Goal: Task Accomplishment & Management: Manage account settings

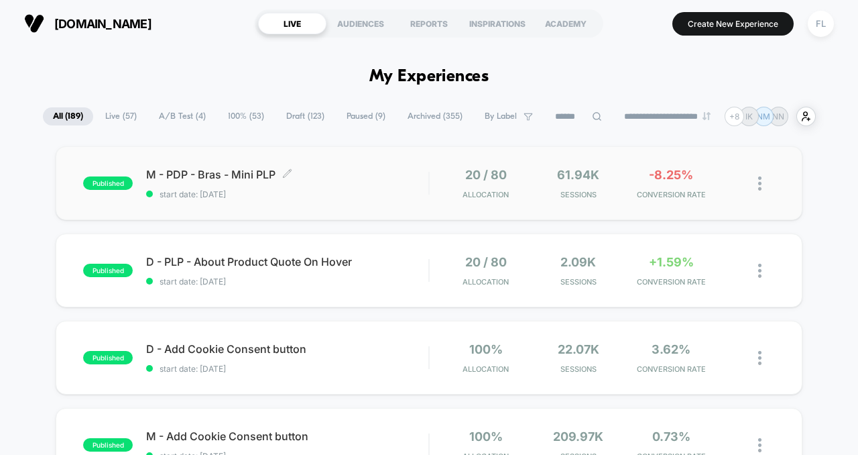
click at [304, 196] on span "start date: [DATE]" at bounding box center [287, 194] width 282 height 10
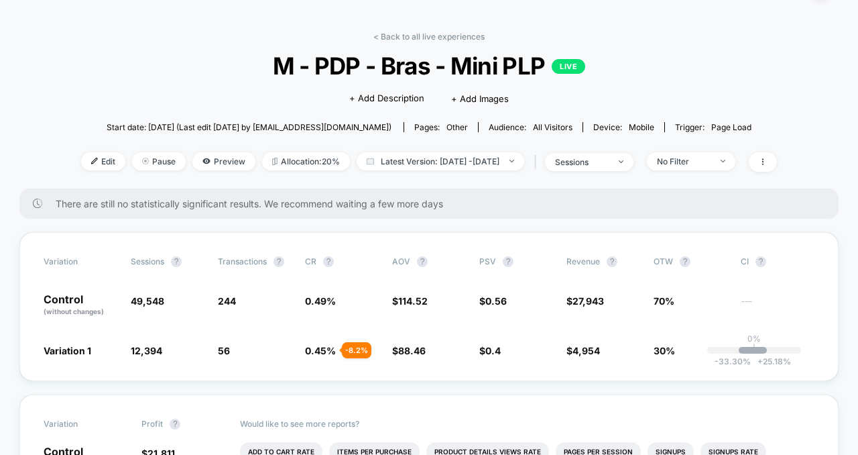
scroll to position [35, 0]
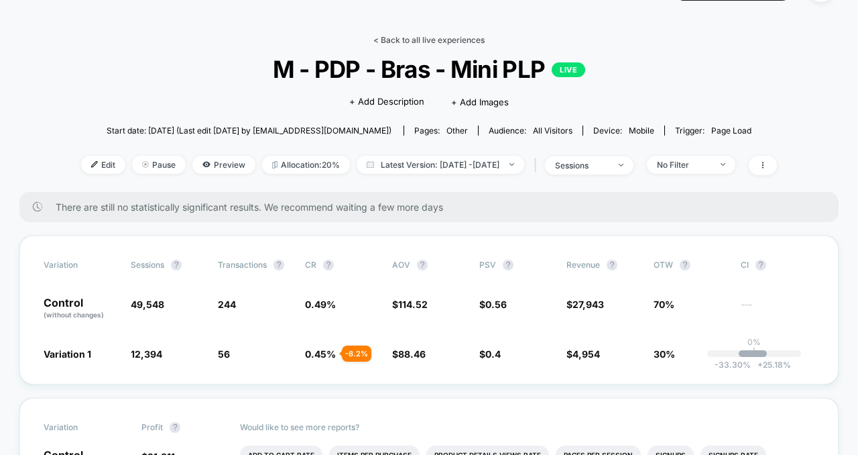
click at [380, 42] on link "< Back to all live experiences" at bounding box center [428, 40] width 111 height 10
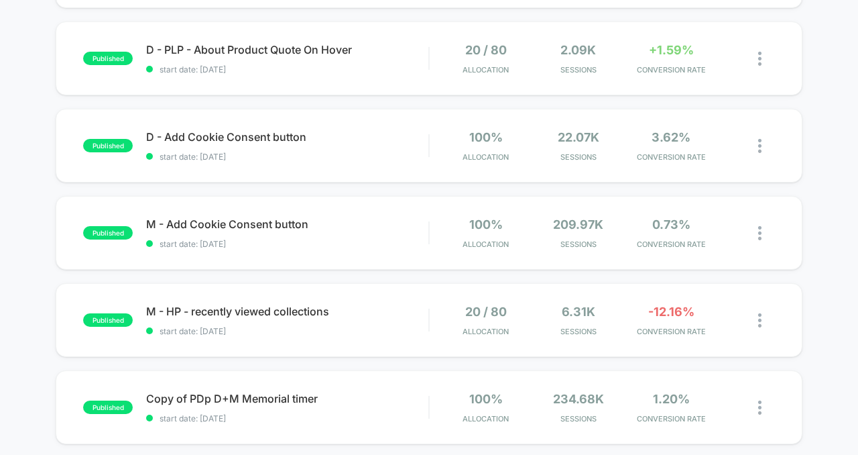
scroll to position [214, 0]
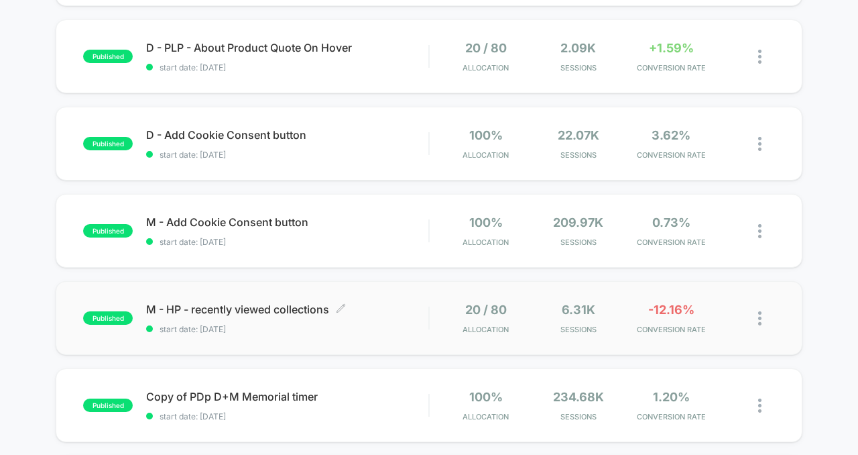
click at [395, 321] on div "M - HP - recently viewed collections Click to edit experience details Click to …" at bounding box center [287, 318] width 282 height 32
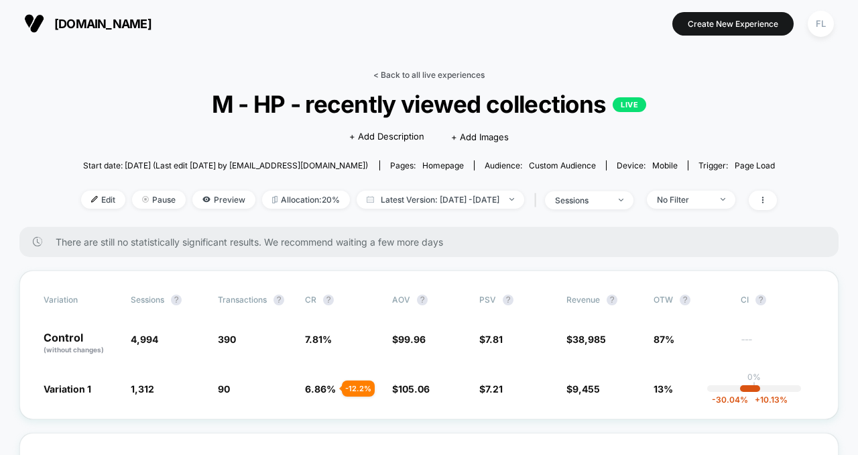
click at [418, 72] on link "< Back to all live experiences" at bounding box center [428, 75] width 111 height 10
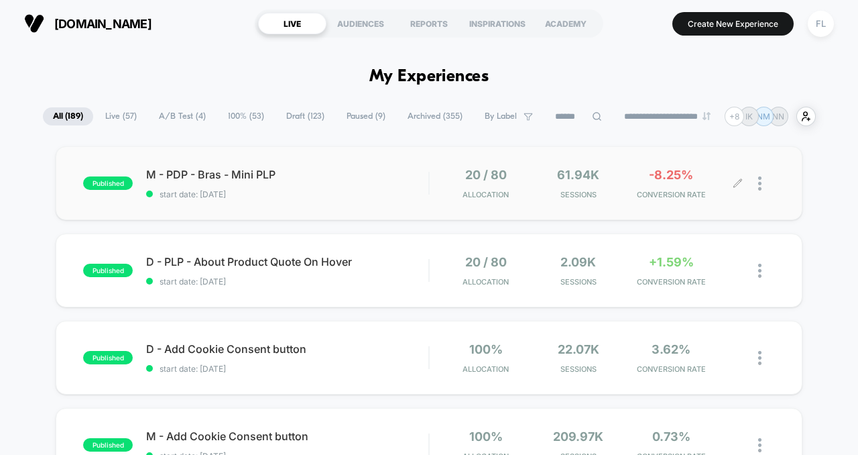
click at [755, 180] on div at bounding box center [756, 184] width 37 height 32
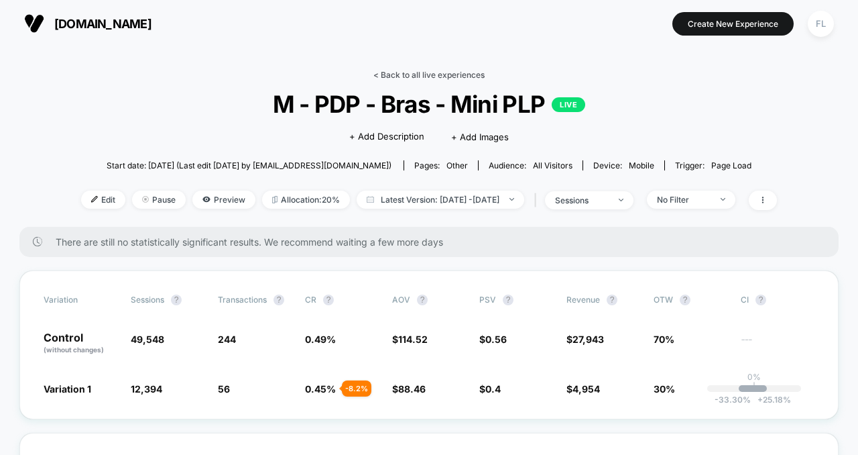
click at [393, 72] on link "< Back to all live experiences" at bounding box center [428, 75] width 111 height 10
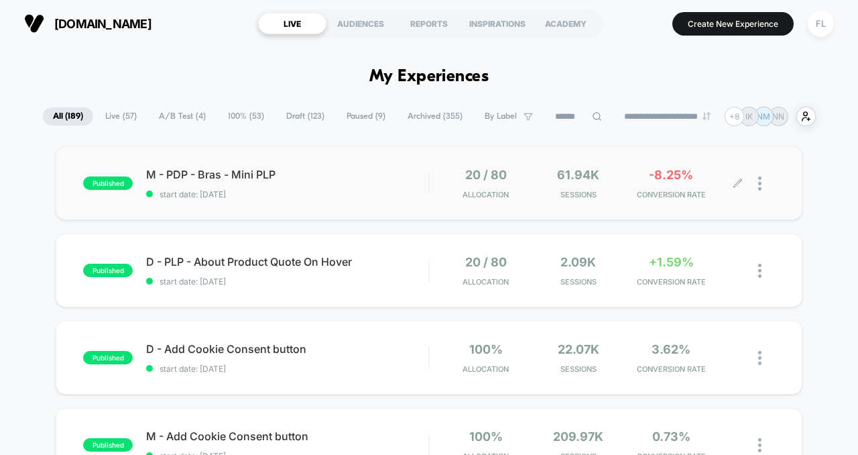
click at [764, 188] on div at bounding box center [766, 184] width 17 height 32
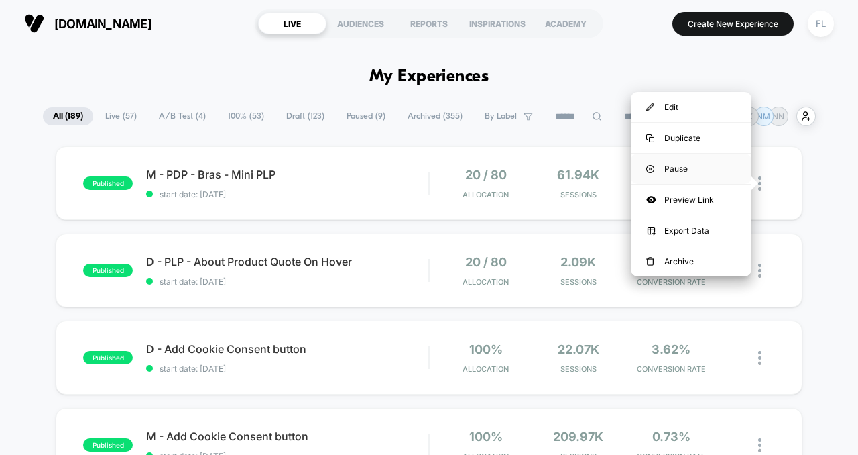
click at [697, 168] on div "Pause" at bounding box center [691, 169] width 121 height 30
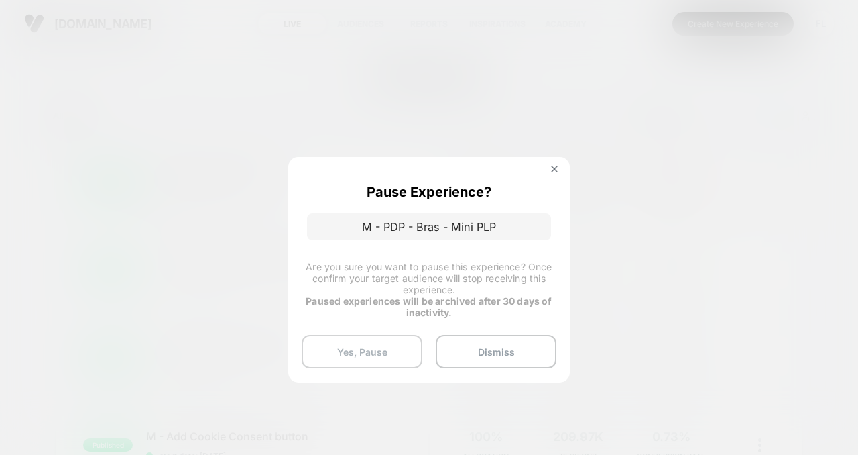
click at [363, 351] on button "Yes, Pause" at bounding box center [362, 352] width 121 height 34
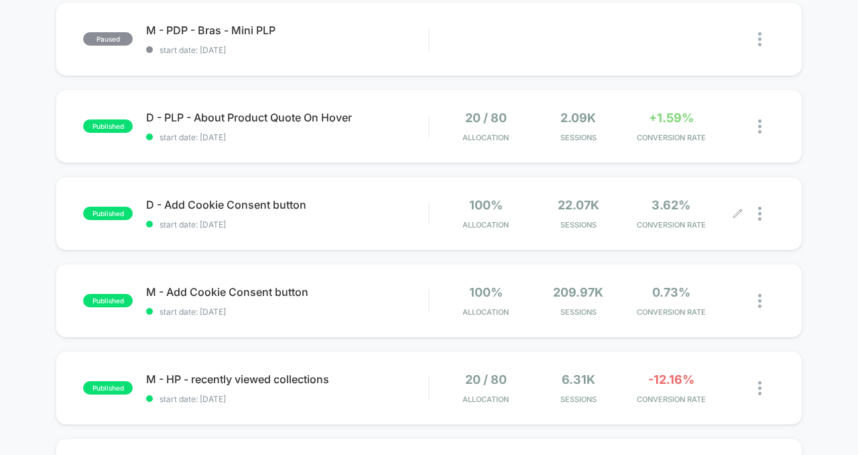
scroll to position [150, 0]
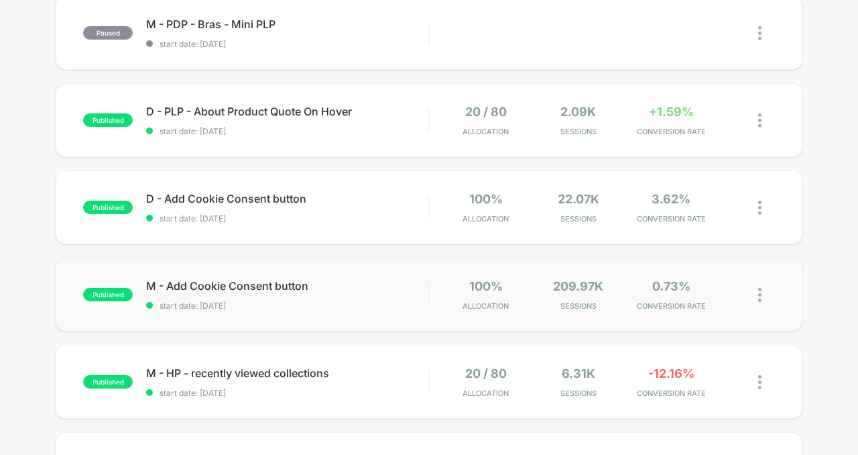
click at [335, 310] on div "published M - Add Cookie Consent button start date: [DATE] 100% Allocation 209.…" at bounding box center [429, 294] width 747 height 74
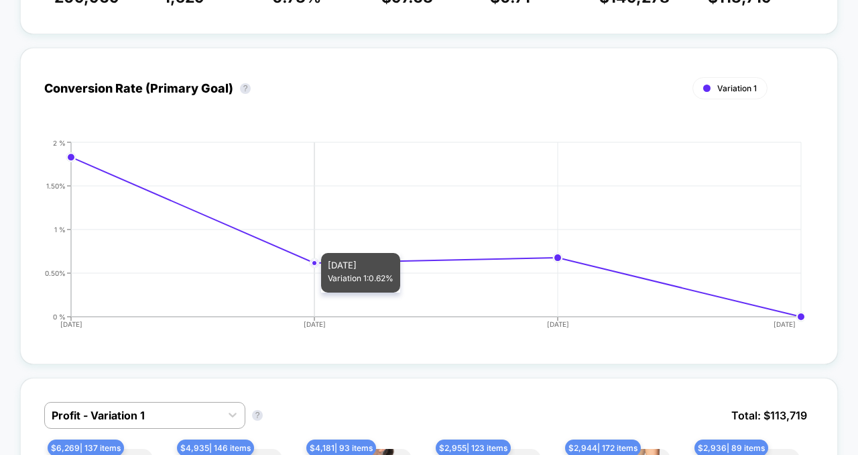
scroll to position [302, 0]
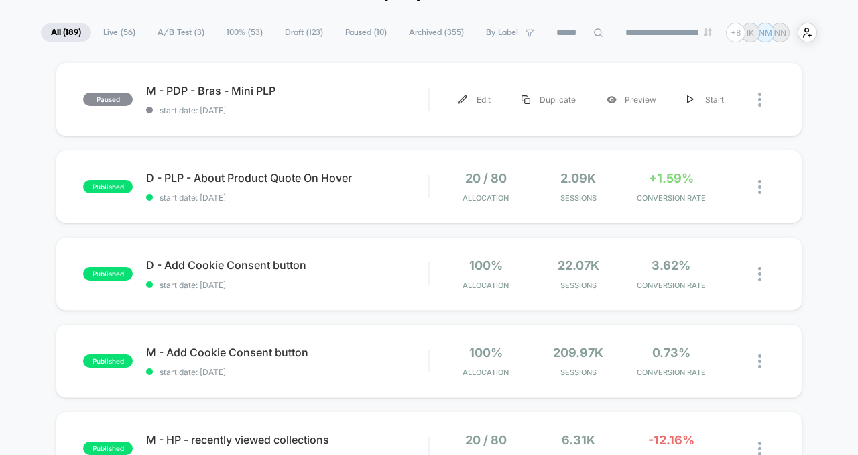
scroll to position [111, 0]
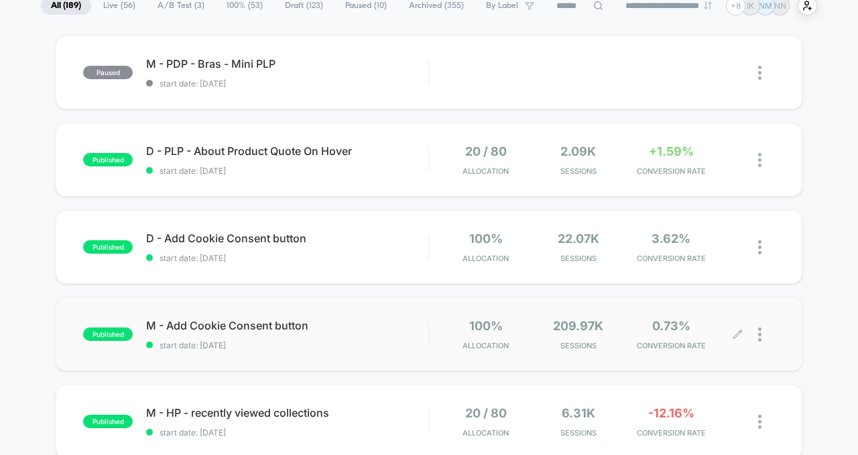
click at [762, 330] on div at bounding box center [766, 335] width 17 height 32
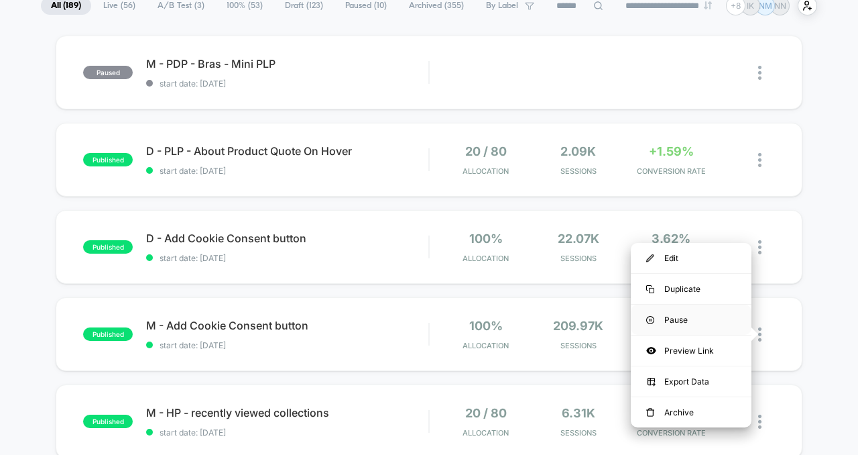
click at [699, 323] on div "Pause" at bounding box center [691, 319] width 121 height 30
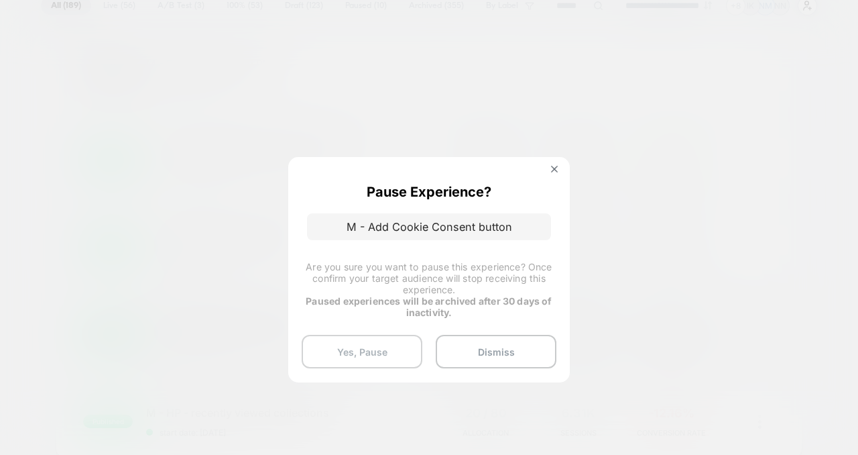
click at [406, 355] on button "Yes, Pause" at bounding box center [362, 352] width 121 height 34
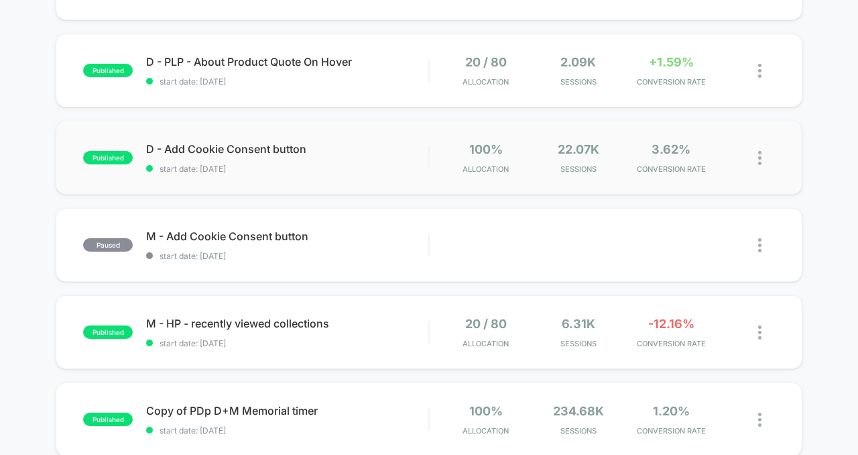
scroll to position [201, 0]
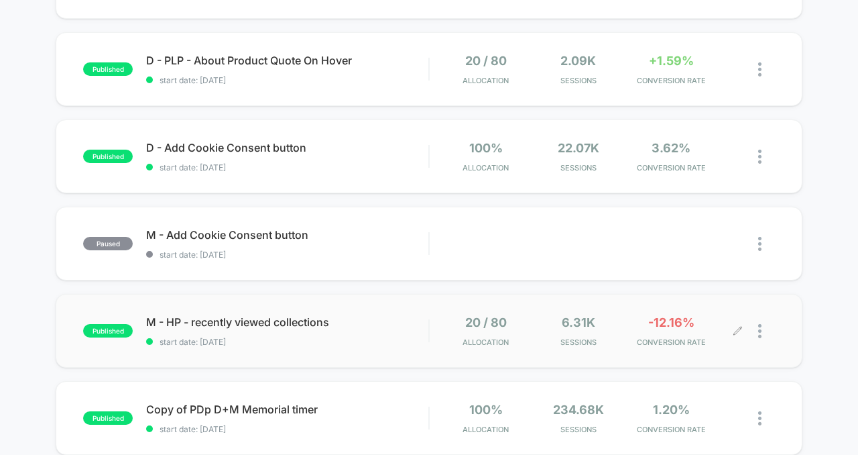
click at [766, 332] on div at bounding box center [766, 331] width 17 height 32
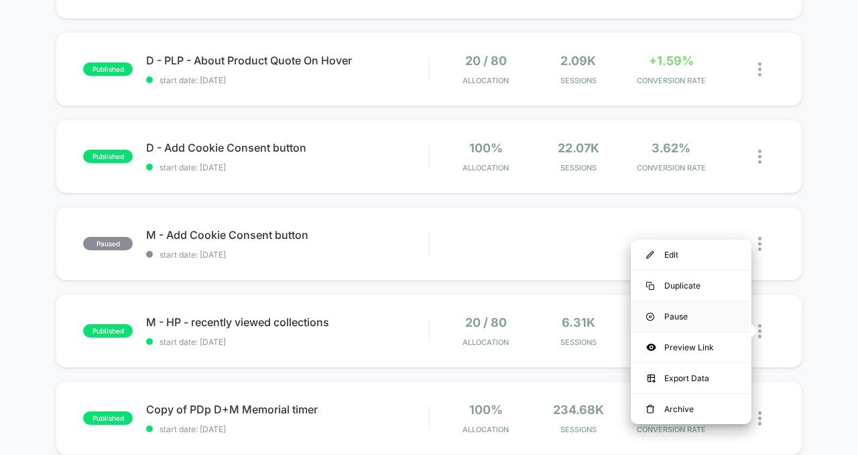
click at [696, 319] on div "Pause" at bounding box center [691, 316] width 121 height 30
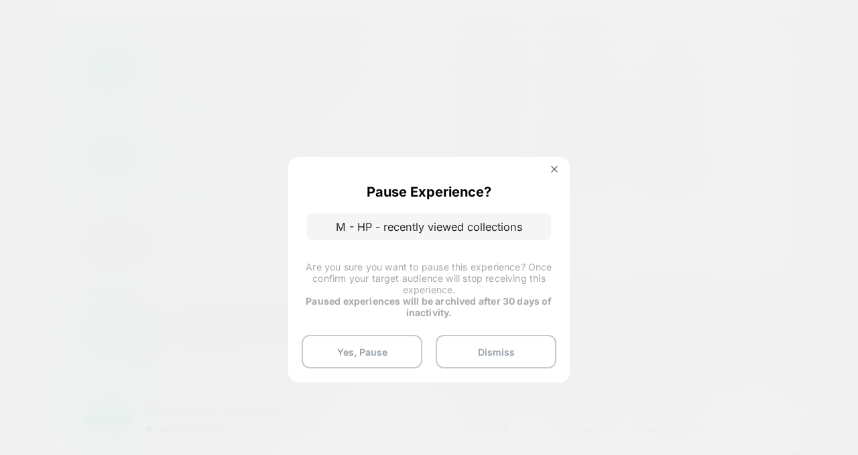
click at [378, 332] on div "Pause Experience? M - HP - recently viewed collections Are you sure you want to…" at bounding box center [429, 269] width 282 height 225
click at [378, 348] on button "Yes, Pause" at bounding box center [362, 352] width 121 height 34
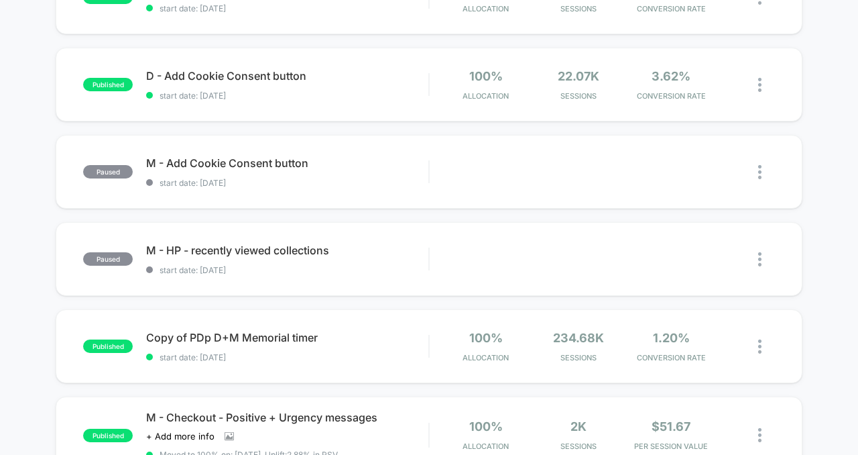
scroll to position [285, 0]
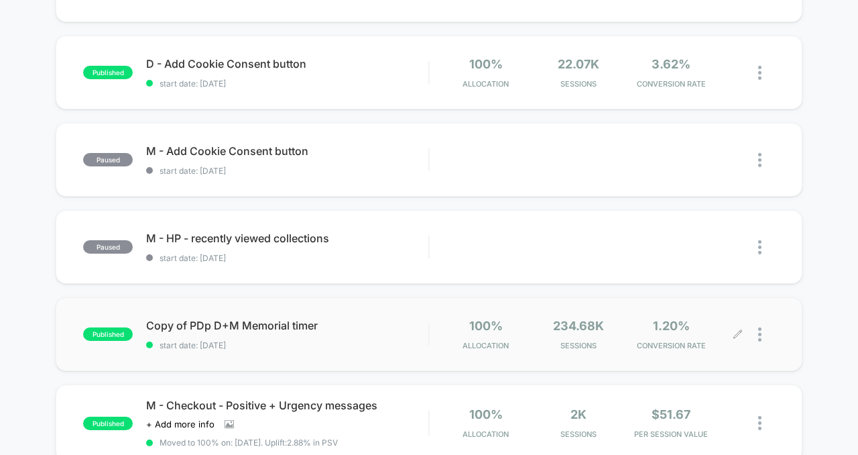
click at [758, 337] on img at bounding box center [759, 334] width 3 height 14
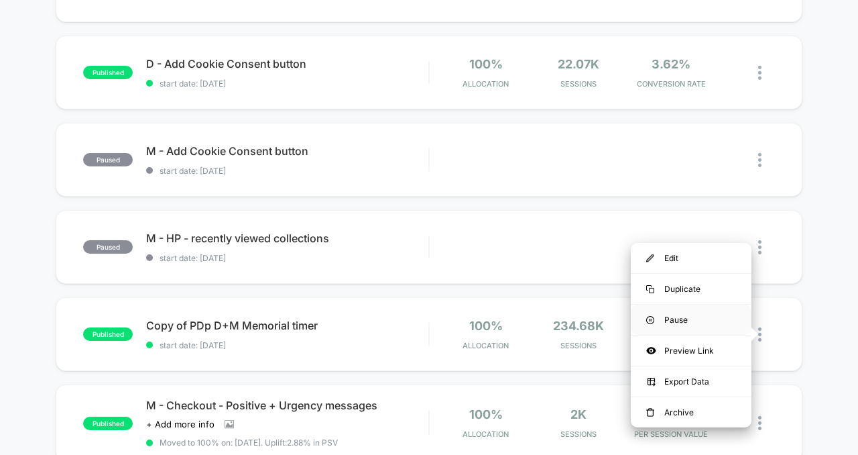
click at [688, 320] on div "Pause" at bounding box center [691, 319] width 121 height 30
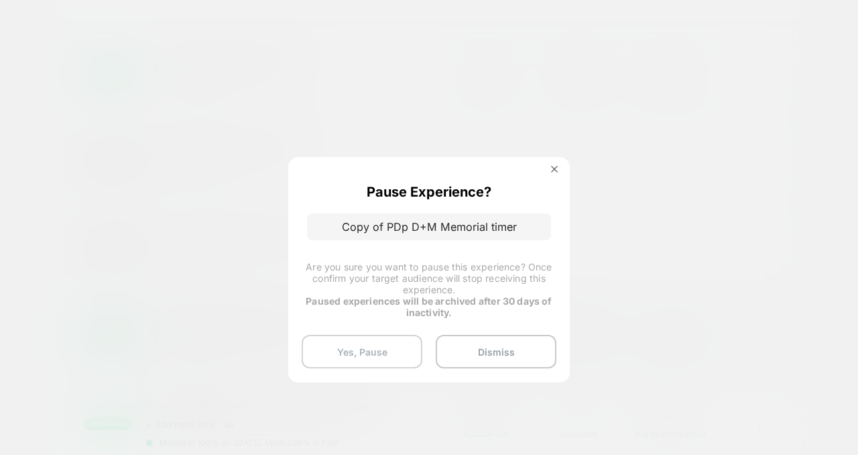
click at [378, 353] on button "Yes, Pause" at bounding box center [362, 352] width 121 height 34
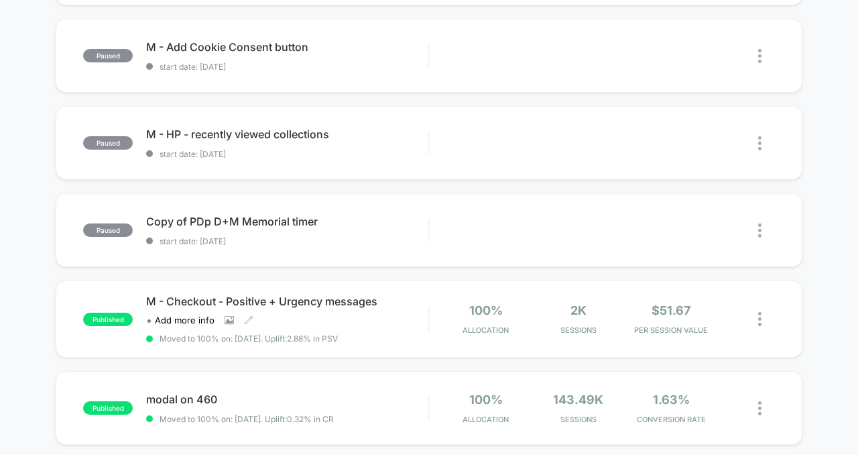
scroll to position [392, 0]
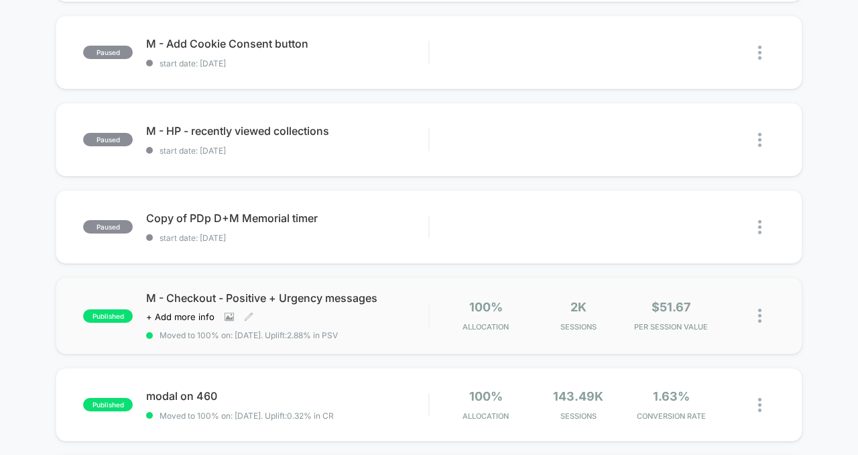
click at [392, 328] on div "M - Checkout - Positive + Urgency messages Click to view images Click to edit e…" at bounding box center [287, 315] width 282 height 49
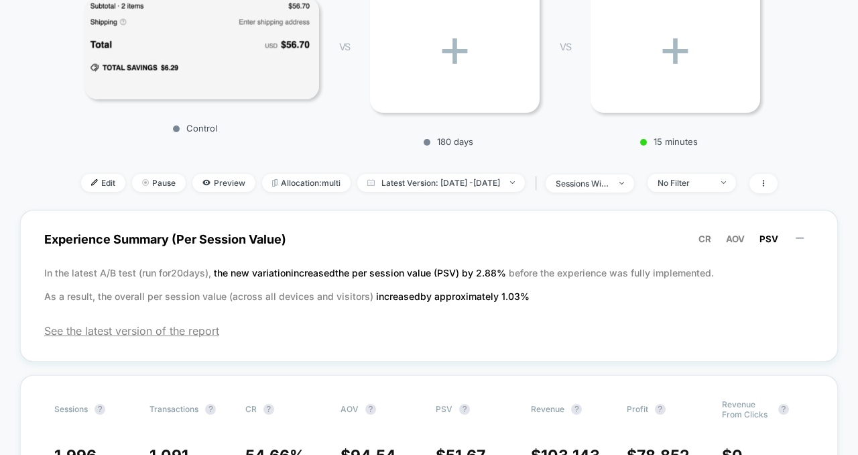
scroll to position [211, 0]
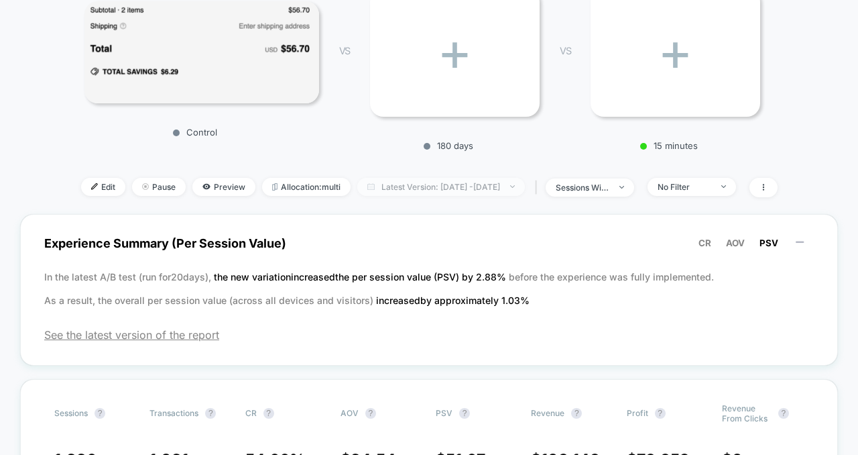
click at [461, 186] on span "Latest Version: [DATE] - [DATE]" at bounding box center [441, 187] width 168 height 18
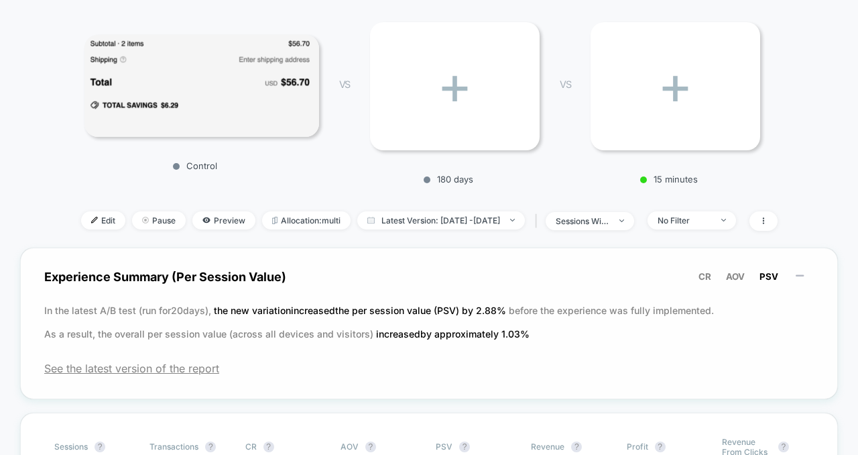
scroll to position [0, 0]
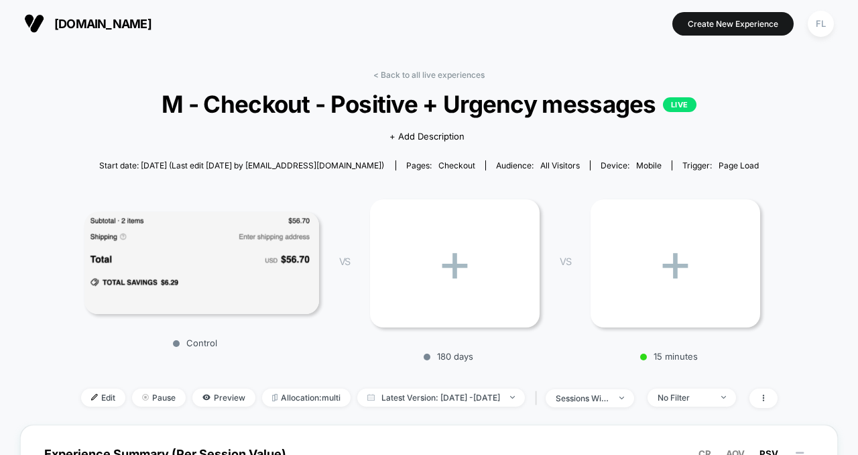
click at [686, 265] on div "+" at bounding box center [676, 263] width 170 height 128
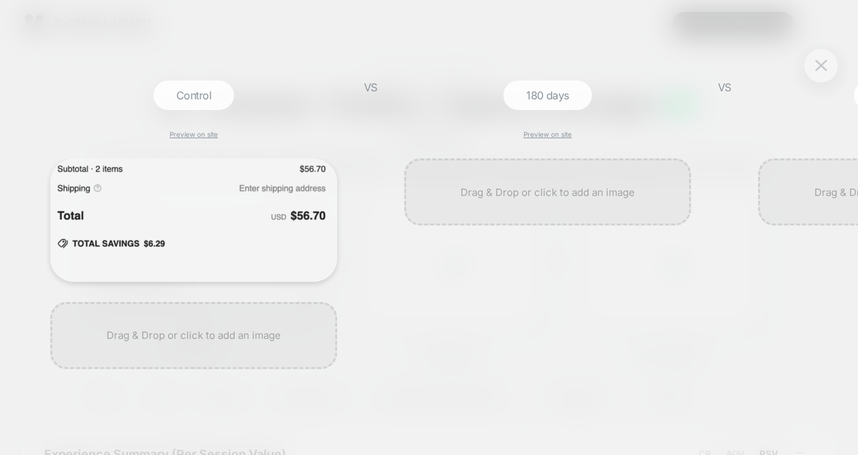
scroll to position [0, 1]
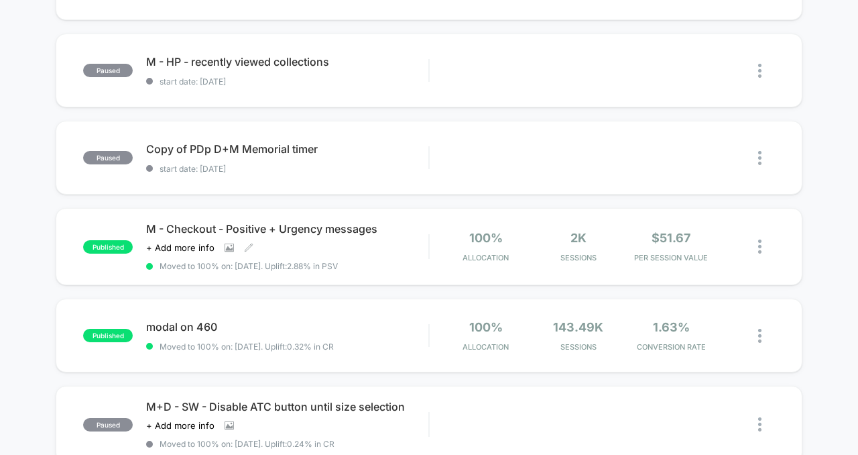
scroll to position [465, 0]
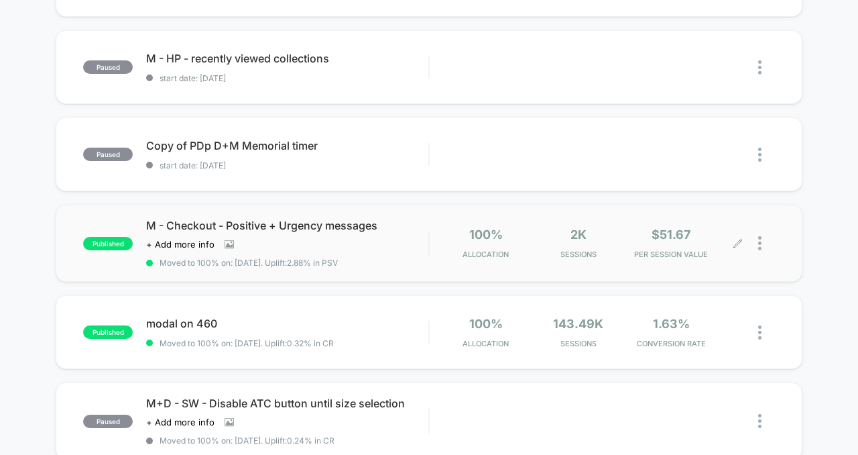
click at [762, 241] on div at bounding box center [766, 243] width 17 height 32
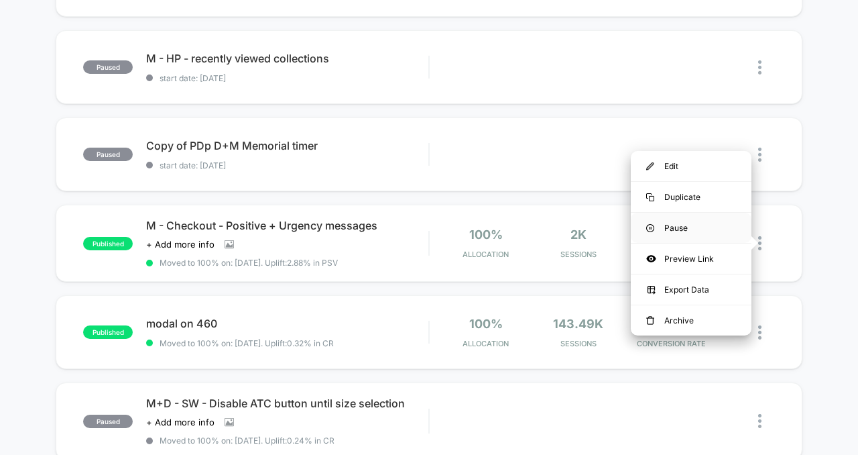
click at [692, 225] on div "Pause" at bounding box center [691, 228] width 121 height 30
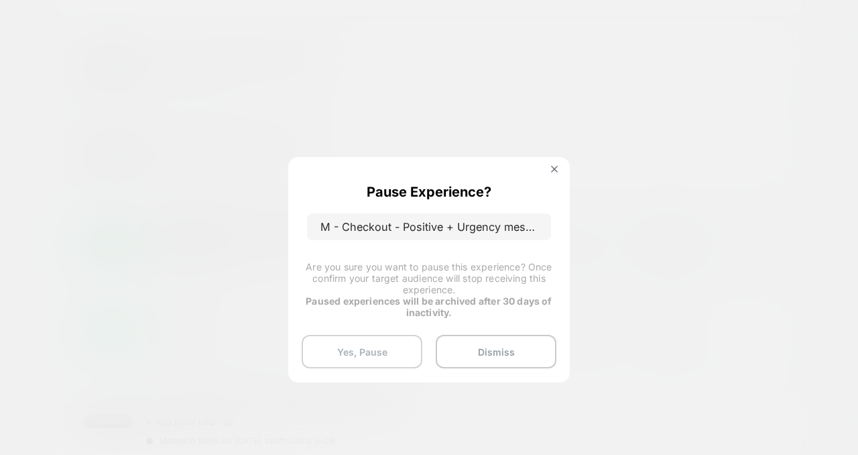
click at [373, 343] on button "Yes, Pause" at bounding box center [362, 352] width 121 height 34
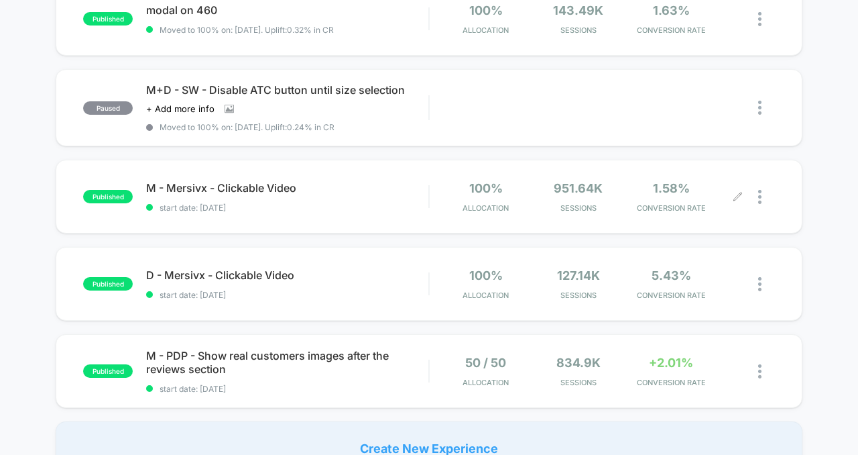
scroll to position [791, 0]
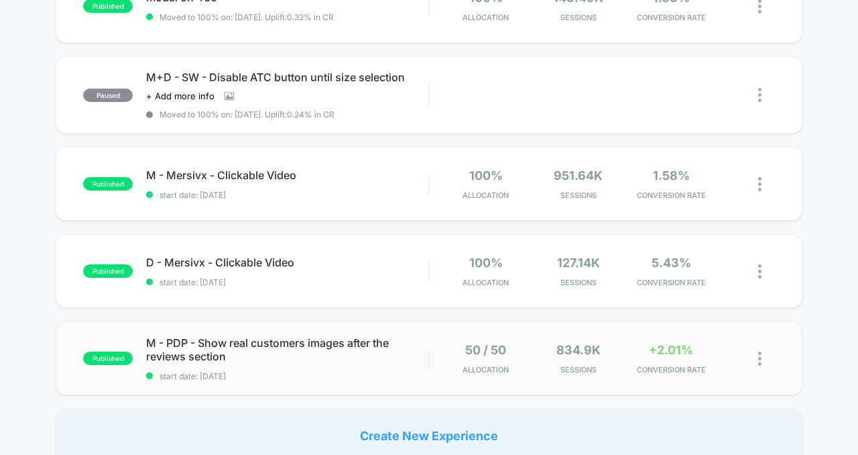
click at [760, 357] on img at bounding box center [759, 358] width 3 height 14
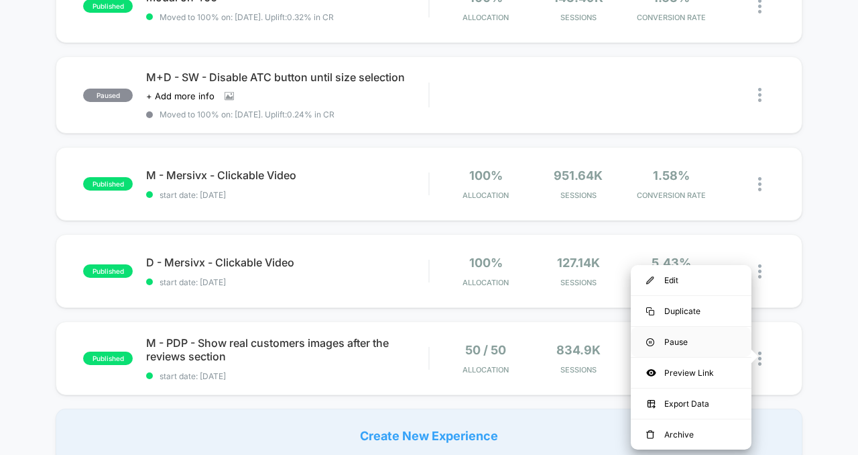
click at [739, 348] on div "Pause" at bounding box center [691, 342] width 121 height 30
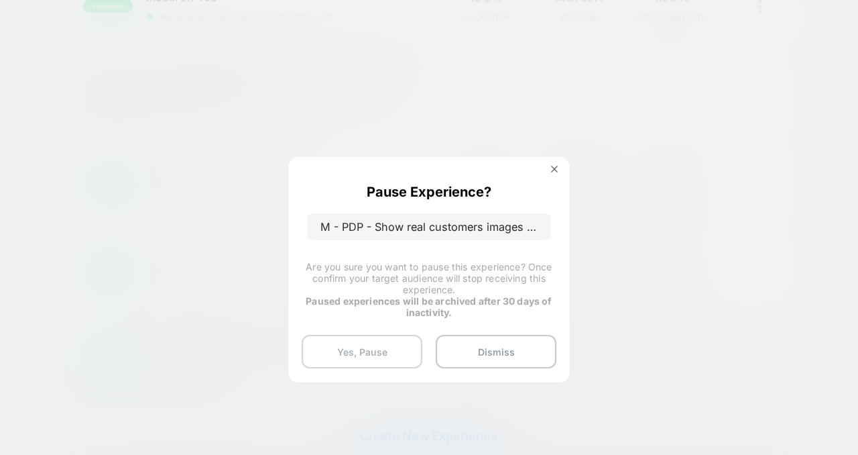
click at [380, 351] on button "Yes, Pause" at bounding box center [362, 352] width 121 height 34
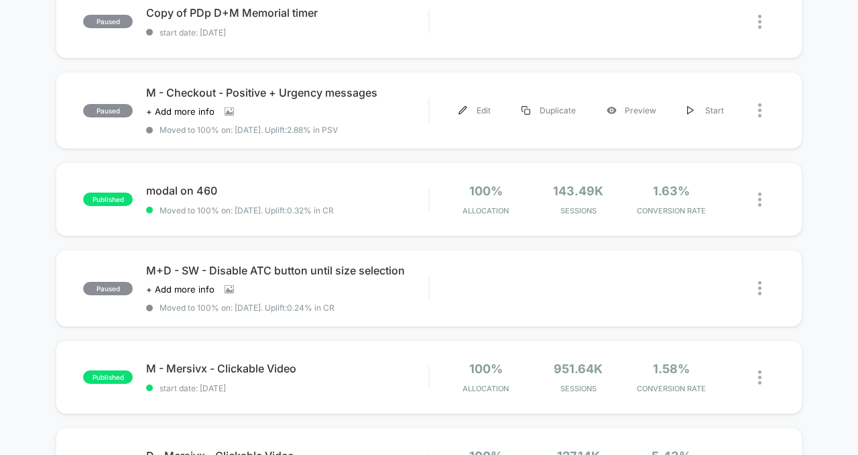
scroll to position [599, 0]
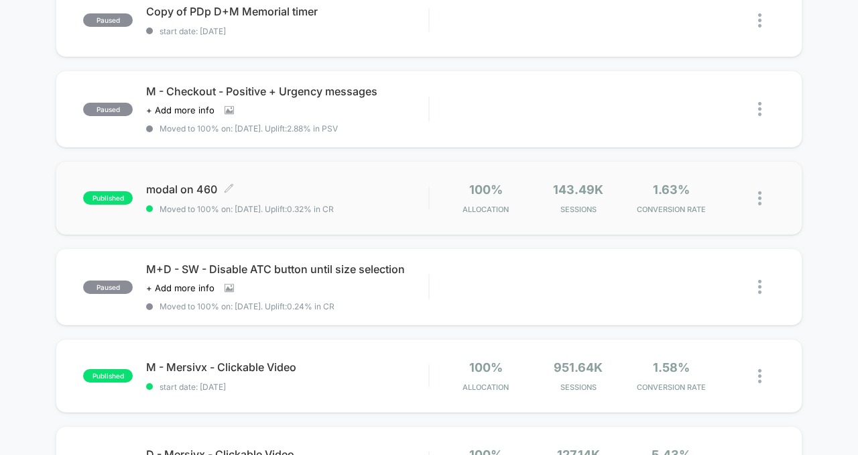
click at [398, 209] on span "Moved to 100% on: [DATE] . Uplift: 0.32% in CR" at bounding box center [287, 209] width 282 height 10
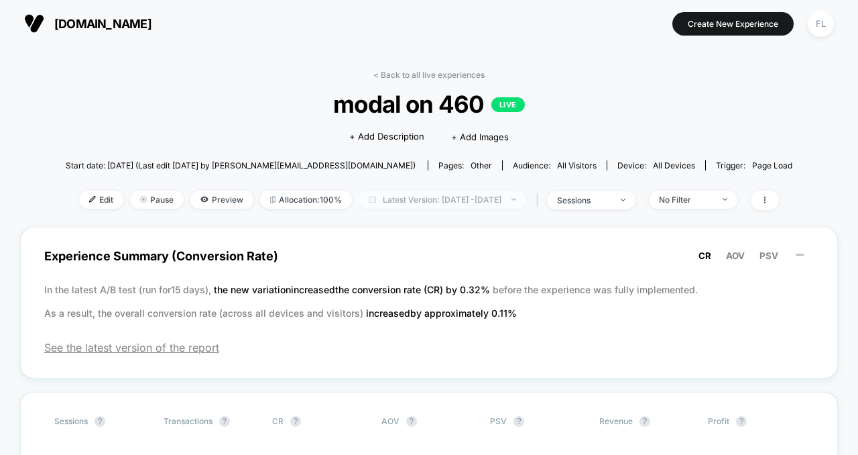
click at [485, 202] on span "Latest Version: [DATE] - [DATE]" at bounding box center [443, 199] width 168 height 18
click at [713, 197] on div "No Filter" at bounding box center [686, 199] width 54 height 10
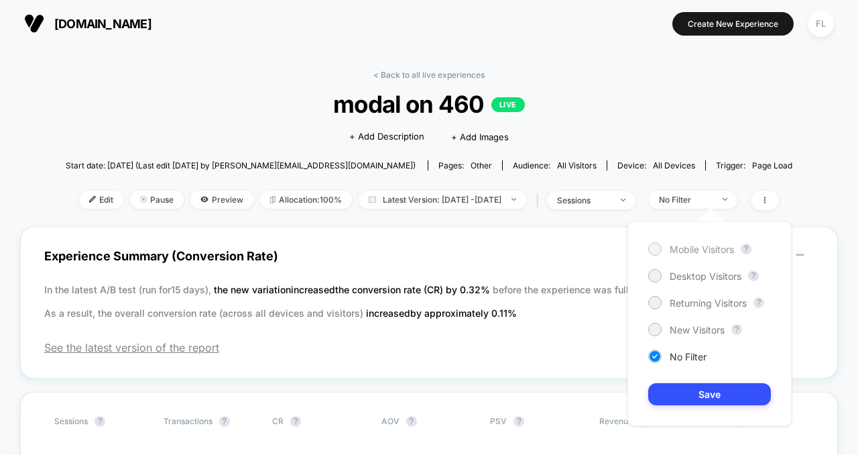
click at [696, 246] on span "Mobile Visitors" at bounding box center [702, 248] width 64 height 11
click at [715, 392] on button "Save" at bounding box center [709, 394] width 123 height 22
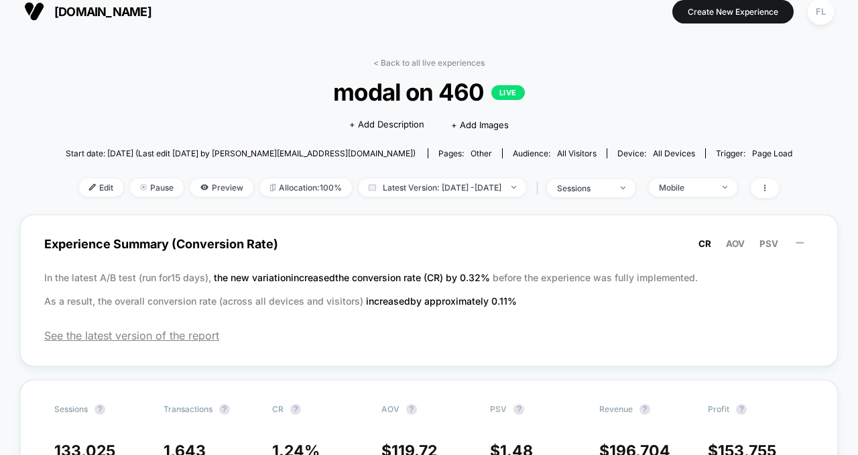
scroll to position [13, 0]
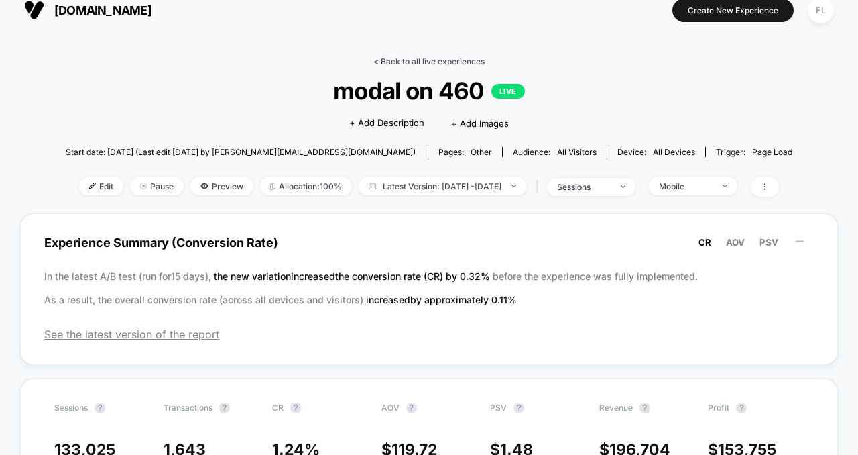
click at [403, 64] on link "< Back to all live experiences" at bounding box center [428, 61] width 111 height 10
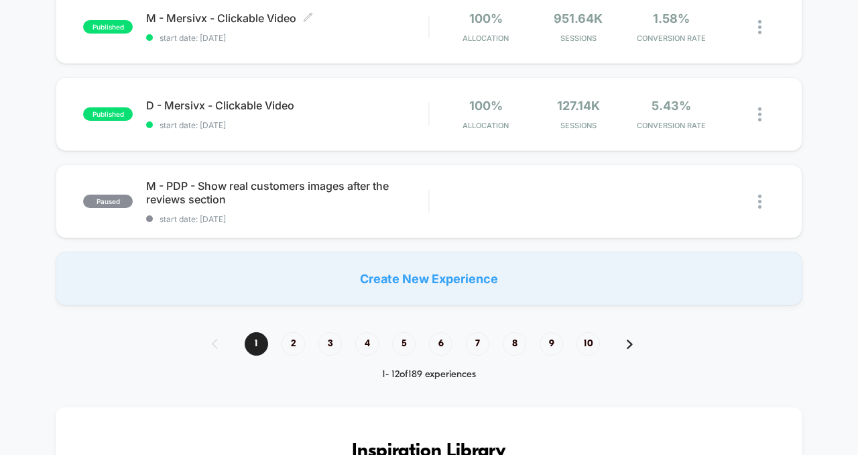
scroll to position [951, 0]
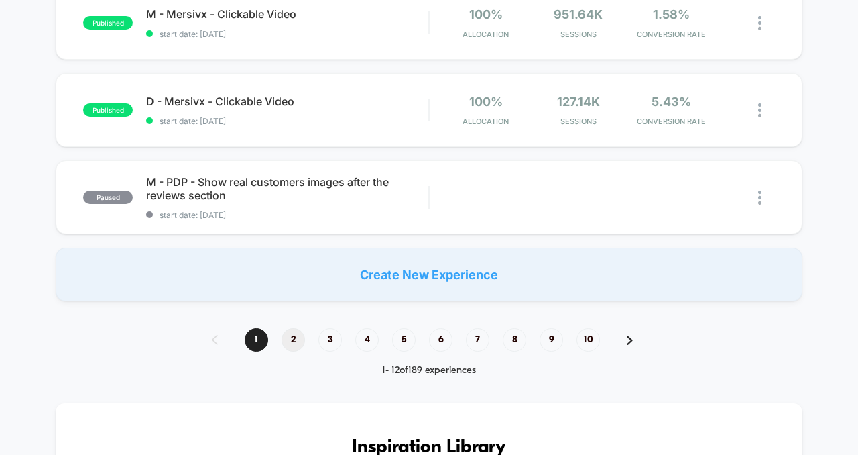
click at [292, 339] on span "2" at bounding box center [293, 339] width 23 height 23
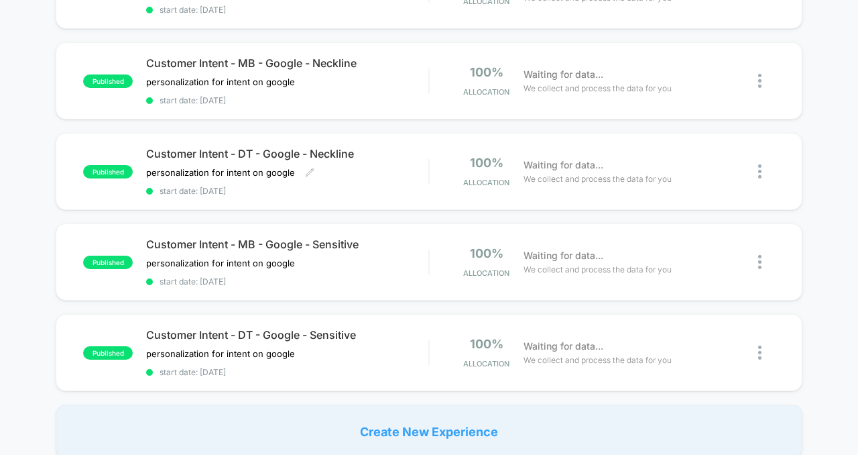
scroll to position [835, 0]
